Goal: Task Accomplishment & Management: Use online tool/utility

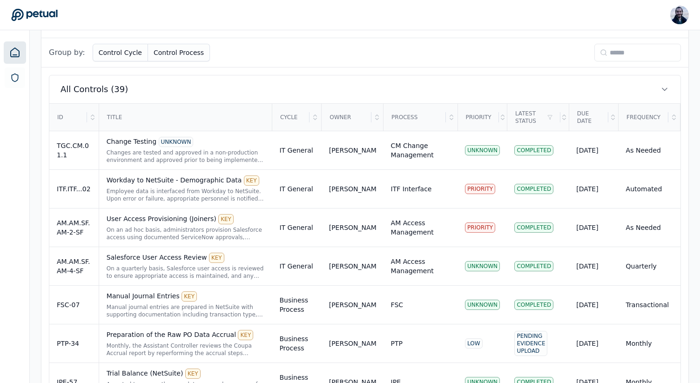
scroll to position [225, 0]
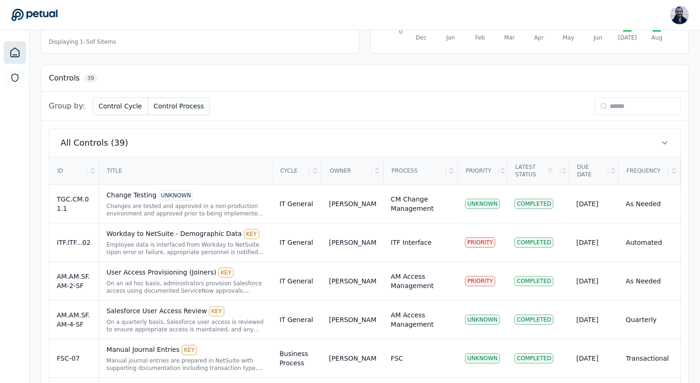
click at [610, 108] on input at bounding box center [638, 106] width 87 height 18
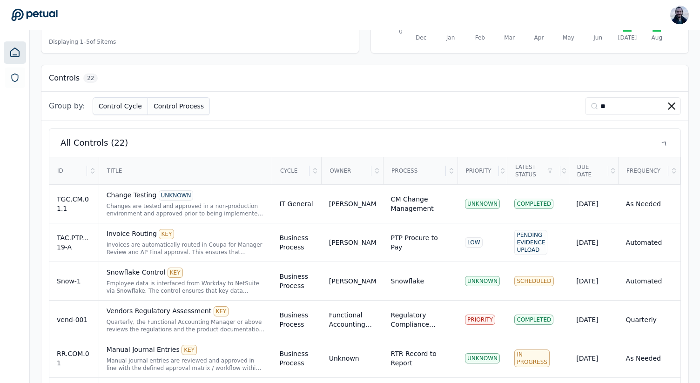
scroll to position [85, 0]
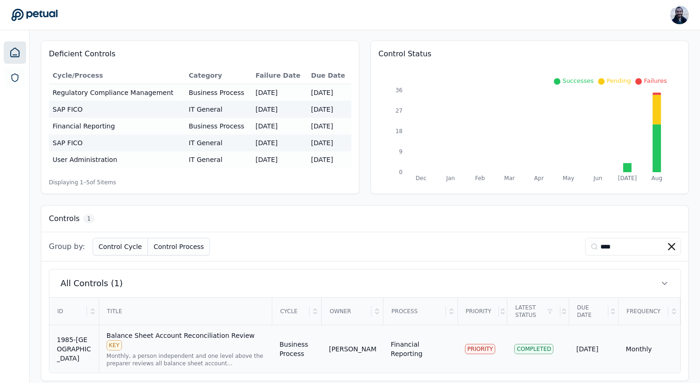
type input "****"
click at [205, 331] on div "Balance Sheet Account Reconciliation Review KEY" at bounding box center [186, 341] width 158 height 20
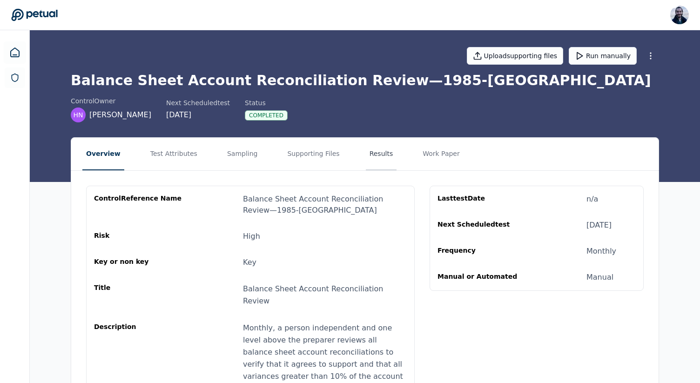
click at [366, 159] on button "Results" at bounding box center [381, 154] width 31 height 33
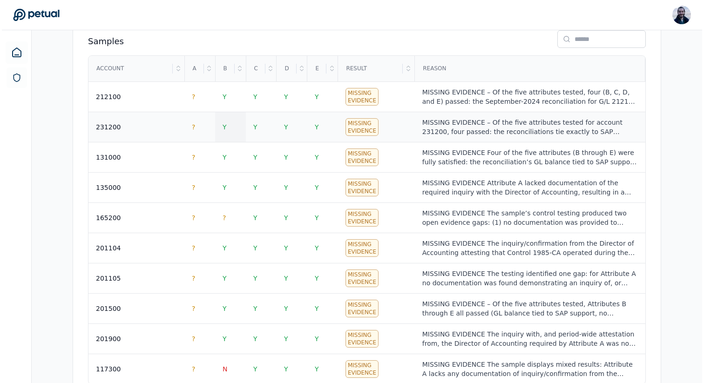
scroll to position [385, 0]
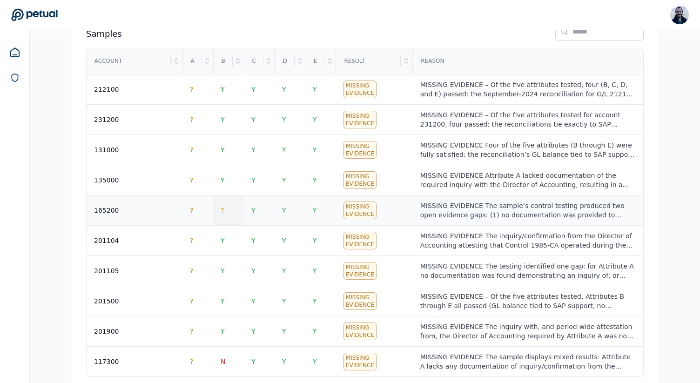
click at [224, 212] on span "?" at bounding box center [222, 210] width 3 height 7
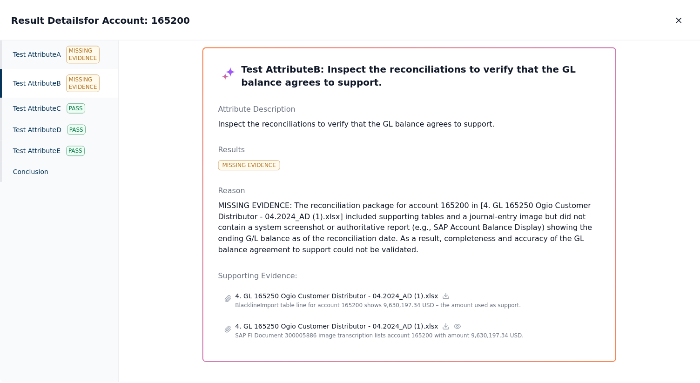
scroll to position [21, 0]
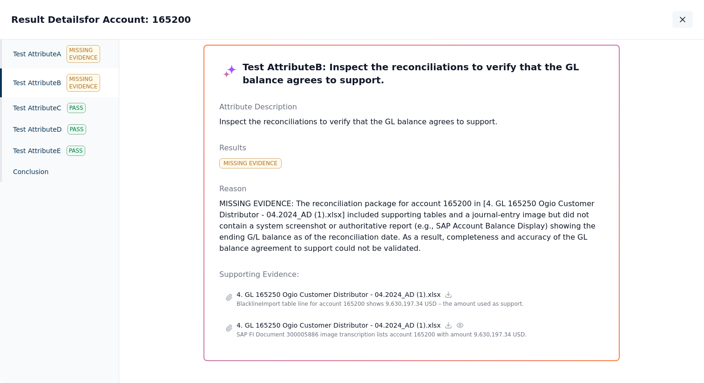
click at [683, 17] on icon "button" at bounding box center [682, 19] width 9 height 9
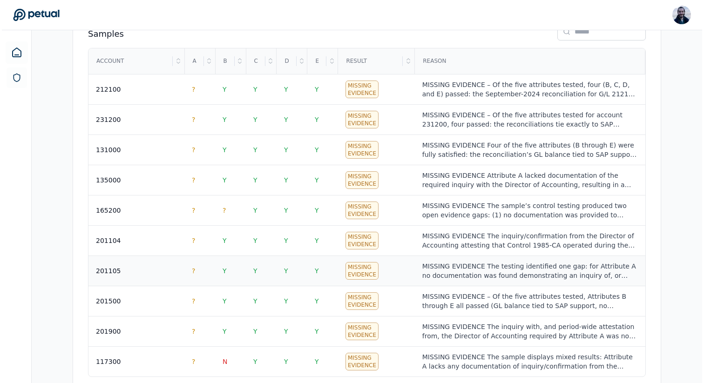
scroll to position [409, 0]
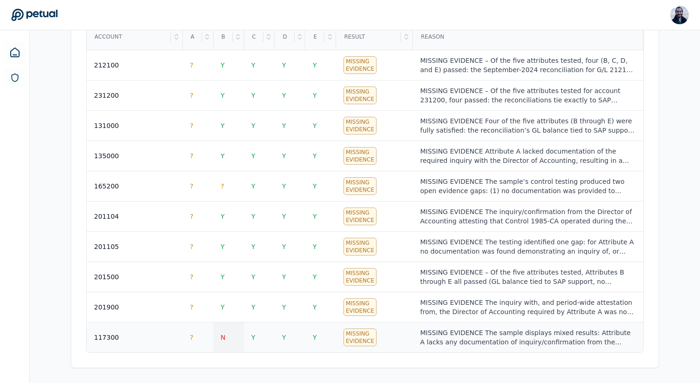
click at [219, 338] on td "N" at bounding box center [228, 338] width 31 height 30
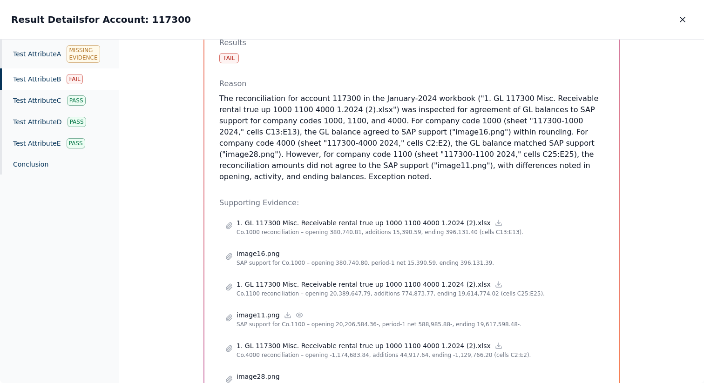
scroll to position [121, 0]
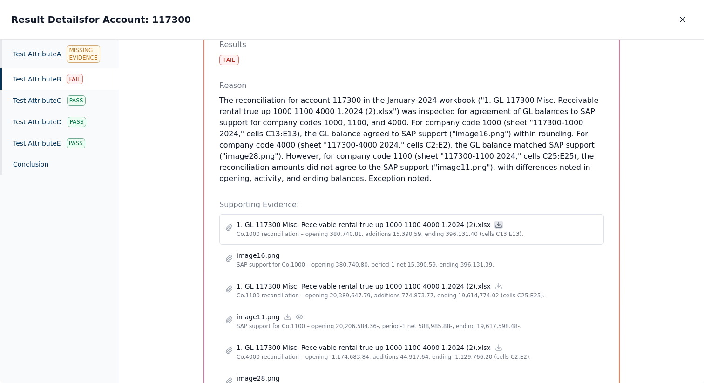
click at [495, 221] on icon at bounding box center [498, 224] width 7 height 7
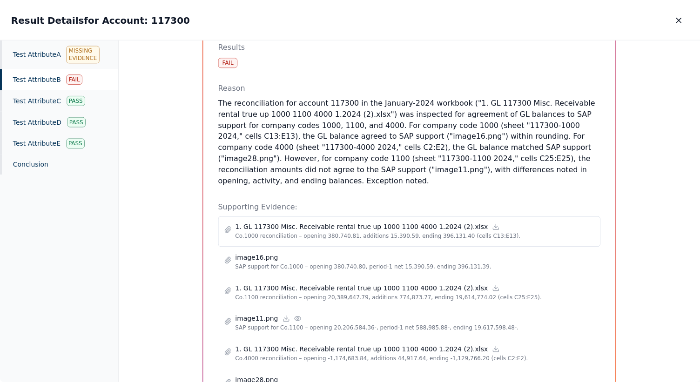
scroll to position [0, 0]
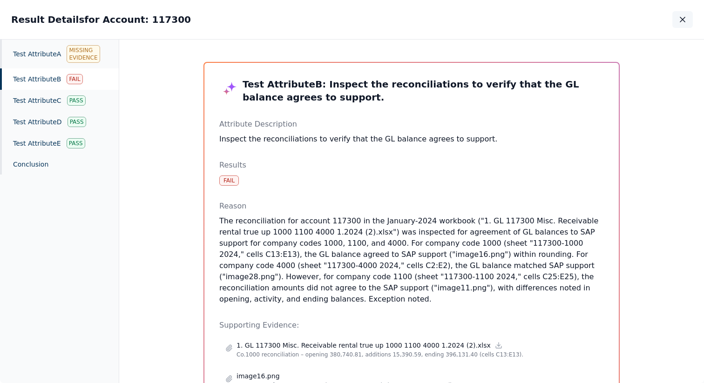
click at [684, 16] on icon "button" at bounding box center [682, 19] width 9 height 9
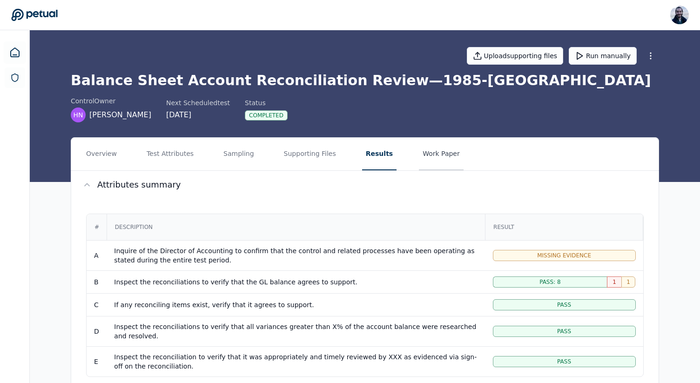
click at [424, 140] on button "Work Paper" at bounding box center [441, 154] width 45 height 33
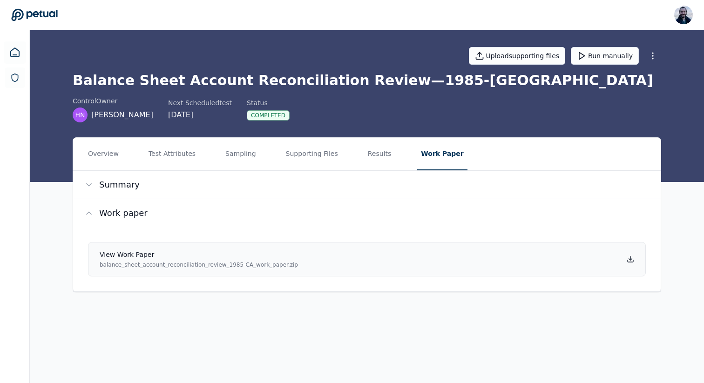
click at [629, 257] on icon at bounding box center [630, 259] width 7 height 7
click at [306, 148] on button "Supporting Files" at bounding box center [312, 154] width 60 height 33
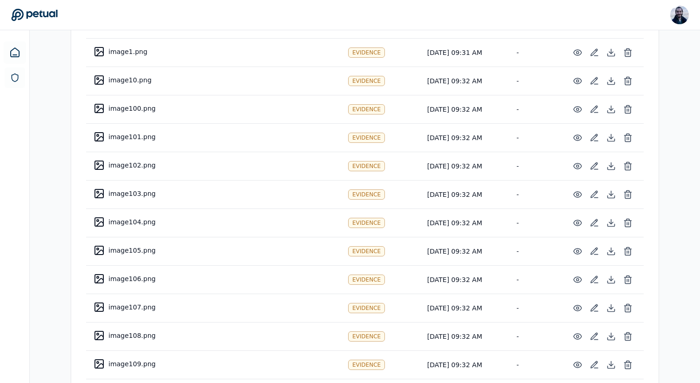
scroll to position [694, 0]
click at [610, 197] on icon at bounding box center [611, 194] width 9 height 9
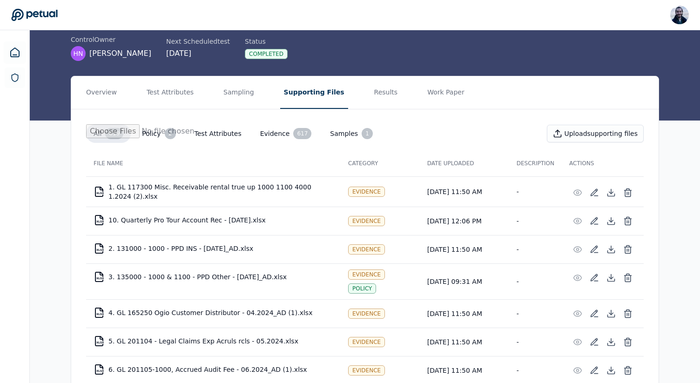
scroll to position [66, 0]
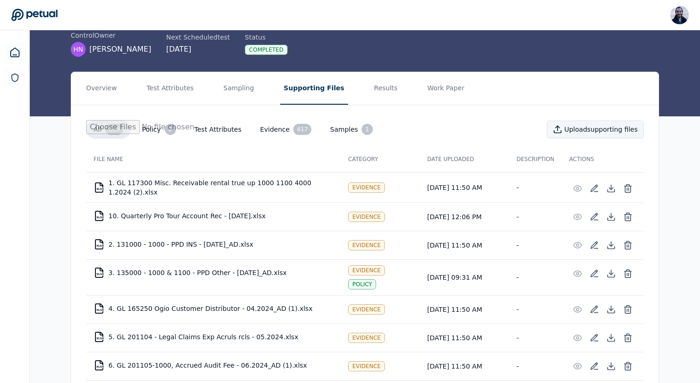
click at [581, 127] on button "Upload supporting files" at bounding box center [595, 130] width 97 height 18
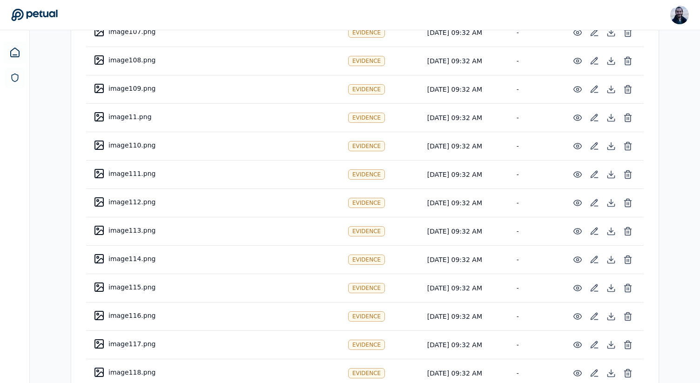
scroll to position [768, 0]
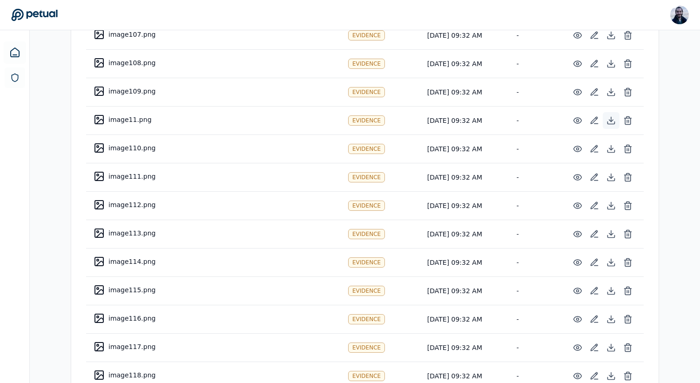
click at [607, 117] on icon at bounding box center [611, 120] width 9 height 9
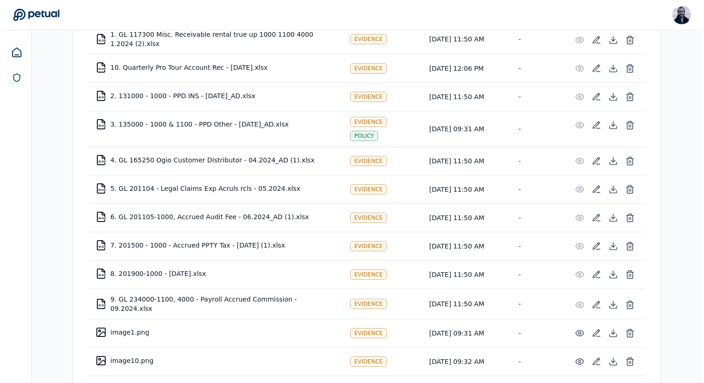
scroll to position [0, 0]
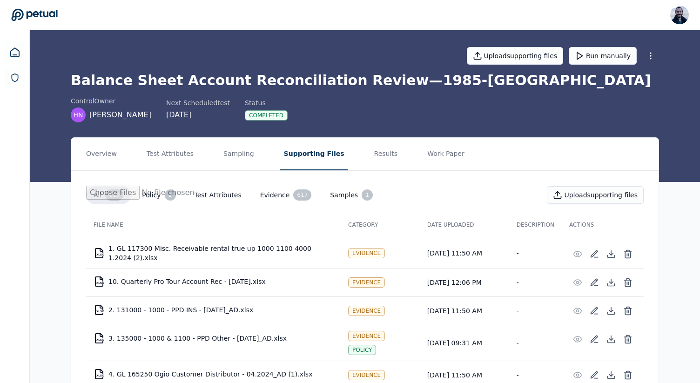
click at [393, 202] on div "All 619 Policy 2 Test Attributes Evidence 617 Samples 1 Upload supporting files" at bounding box center [365, 199] width 558 height 26
click at [357, 108] on div "control Owner HN [PERSON_NAME] Next Scheduled test [DATE] Status Completed" at bounding box center [365, 109] width 589 height 26
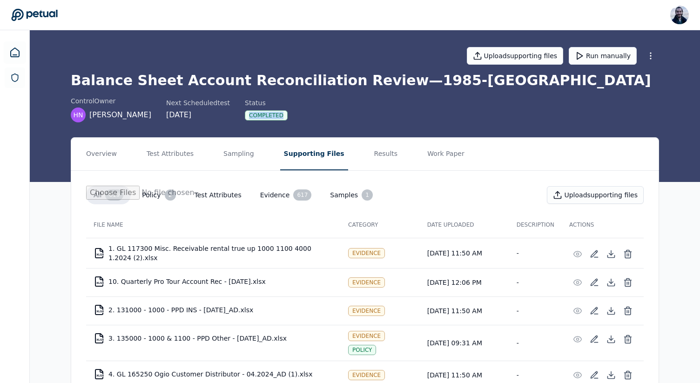
click at [357, 108] on div "control Owner HN [PERSON_NAME] Next Scheduled test [DATE] Status Completed" at bounding box center [365, 109] width 589 height 26
click at [322, 82] on h1 "Balance Sheet Account Reconciliation Review — 1985-CA" at bounding box center [365, 80] width 589 height 17
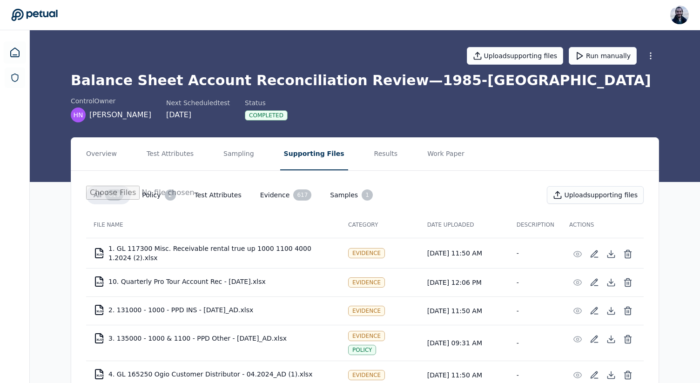
click at [127, 81] on h1 "Balance Sheet Account Reconciliation Review — 1985-CA" at bounding box center [365, 80] width 589 height 17
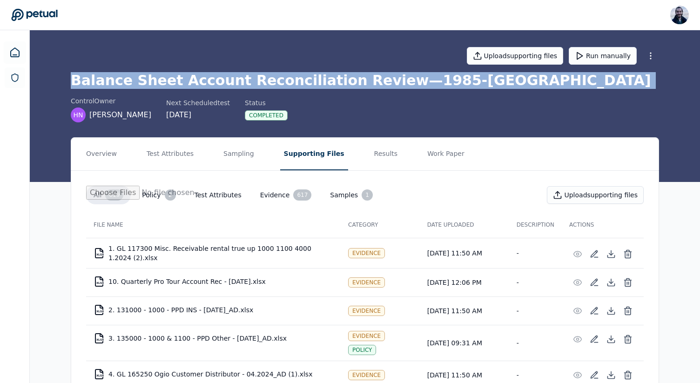
click at [127, 81] on h1 "Balance Sheet Account Reconciliation Review — 1985-CA" at bounding box center [365, 80] width 589 height 17
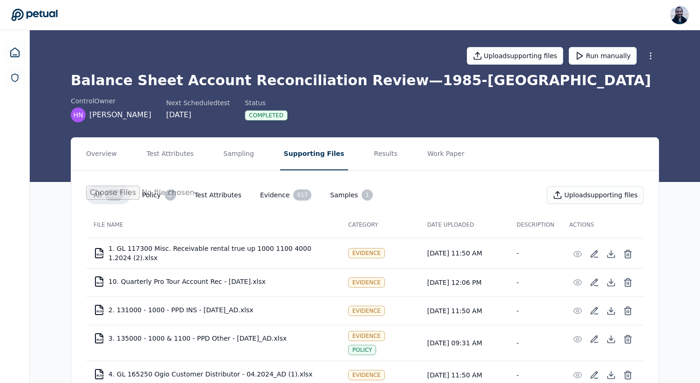
click at [304, 89] on div "Balance Sheet Account Reconciliation Review — 1985-CA control Owner HN [PERSON_…" at bounding box center [365, 97] width 589 height 50
click at [320, 80] on h1 "Balance Sheet Account Reconciliation Review — 1985-CA" at bounding box center [365, 80] width 589 height 17
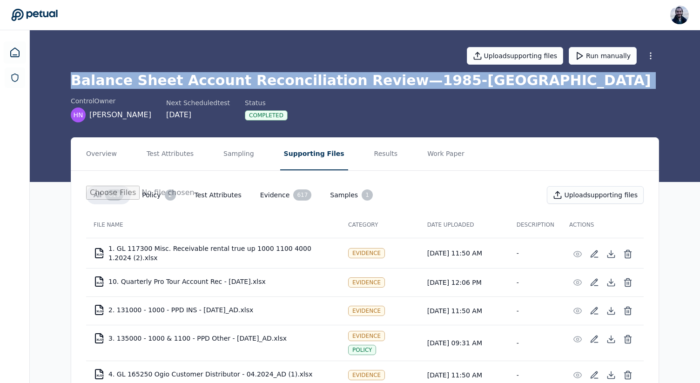
click at [320, 80] on h1 "Balance Sheet Account Reconciliation Review — 1985-CA" at bounding box center [365, 80] width 589 height 17
click at [224, 83] on h1 "Balance Sheet Account Reconciliation Review — 1985-CA" at bounding box center [365, 80] width 589 height 17
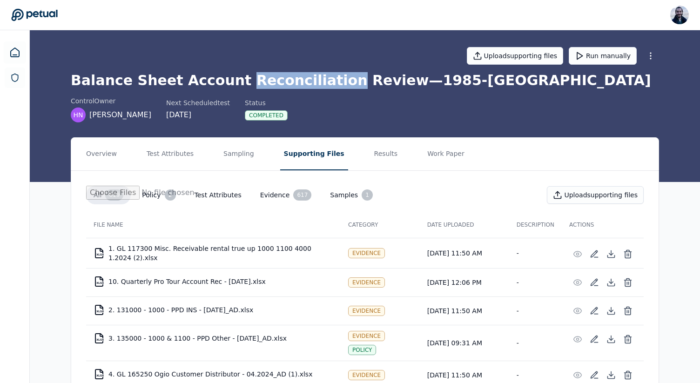
click at [224, 83] on h1 "Balance Sheet Account Reconciliation Review — 1985-CA" at bounding box center [365, 80] width 589 height 17
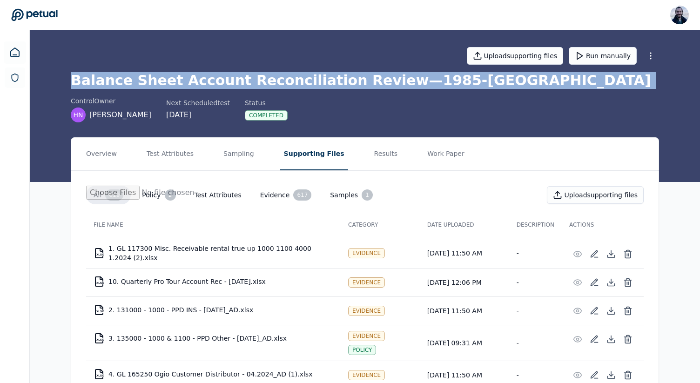
click at [224, 83] on h1 "Balance Sheet Account Reconciliation Review — 1985-CA" at bounding box center [365, 80] width 589 height 17
click at [171, 82] on h1 "Balance Sheet Account Reconciliation Review — 1985-CA" at bounding box center [365, 80] width 589 height 17
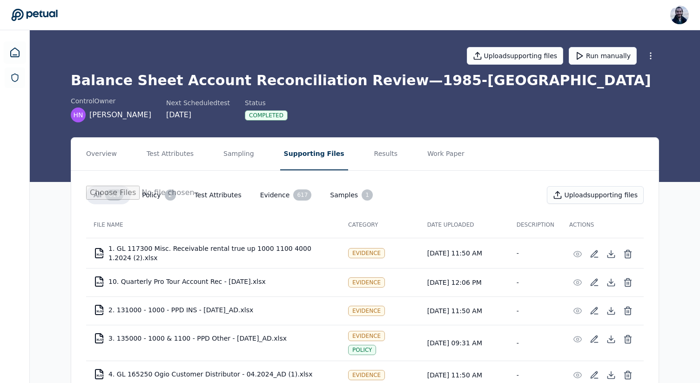
click at [165, 81] on h1 "Balance Sheet Account Reconciliation Review — 1985-CA" at bounding box center [365, 80] width 589 height 17
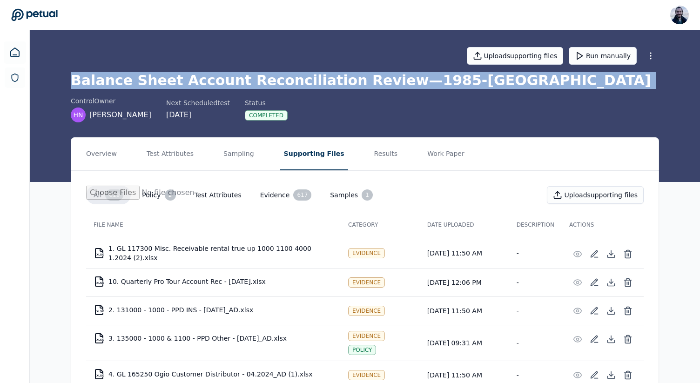
click at [165, 81] on h1 "Balance Sheet Account Reconciliation Review — 1985-CA" at bounding box center [365, 80] width 589 height 17
click at [171, 83] on h1 "Balance Sheet Account Reconciliation Review — 1985-CA" at bounding box center [365, 80] width 589 height 17
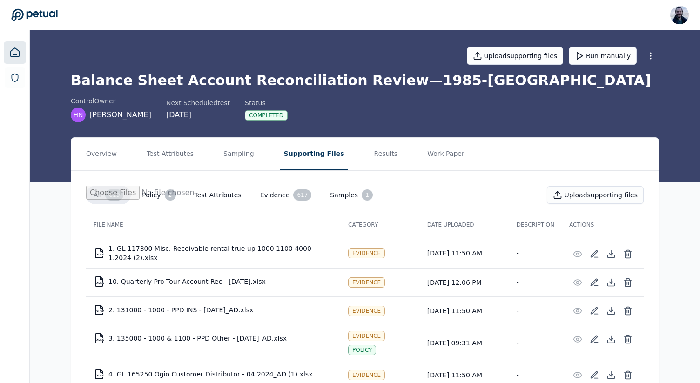
click at [13, 51] on icon at bounding box center [14, 52] width 11 height 11
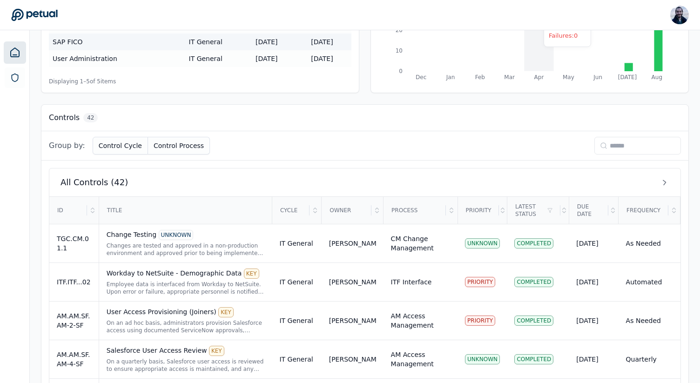
scroll to position [259, 0]
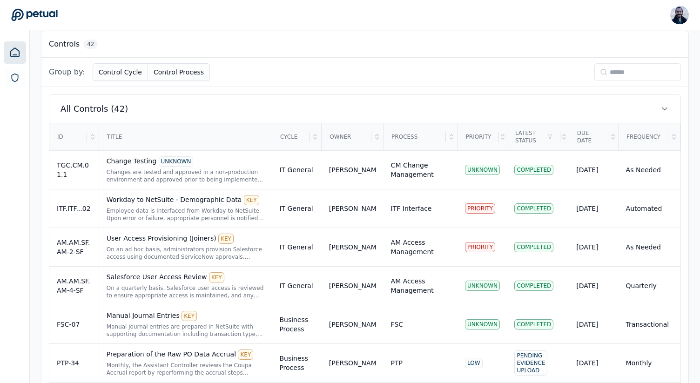
click at [619, 75] on input at bounding box center [638, 72] width 87 height 18
paste input "**********"
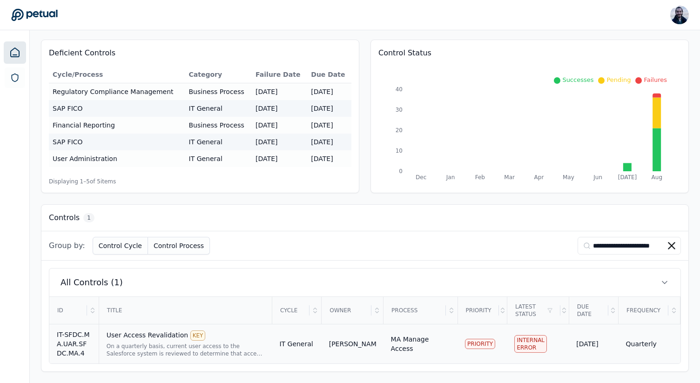
type input "**********"
click at [160, 333] on div "User Access Revalidation KEY" at bounding box center [186, 336] width 158 height 10
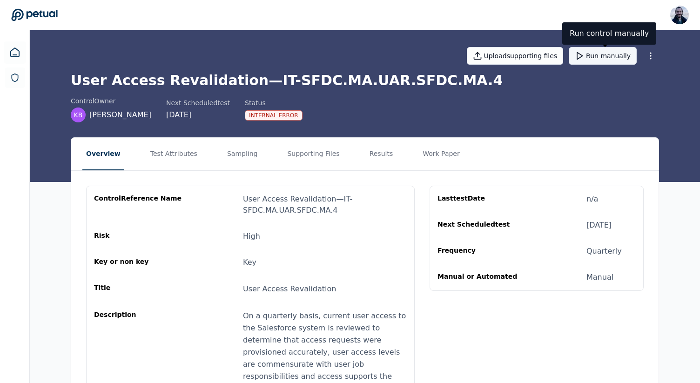
click at [597, 59] on button "Run manually" at bounding box center [603, 56] width 68 height 18
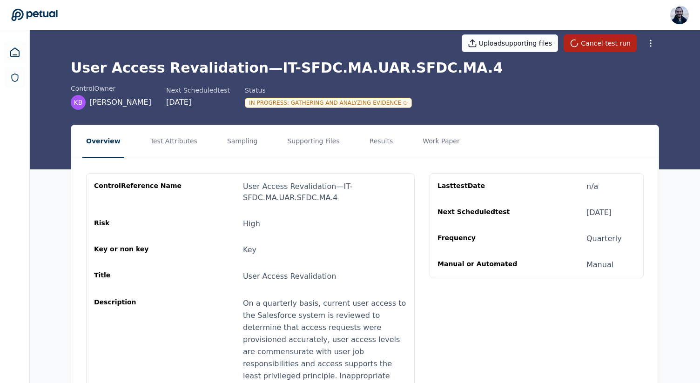
scroll to position [19, 0]
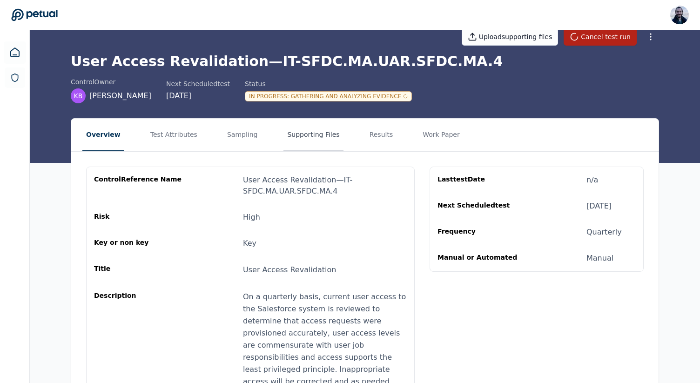
click at [285, 129] on button "Supporting Files" at bounding box center [314, 135] width 60 height 33
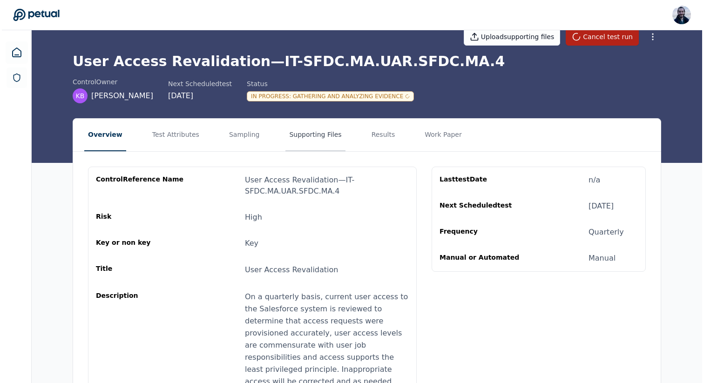
scroll to position [0, 0]
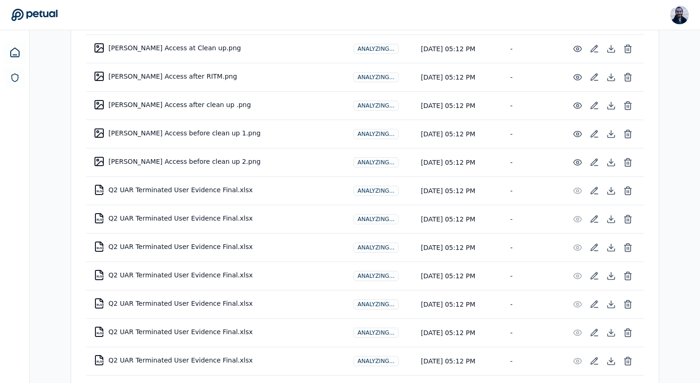
scroll to position [659, 0]
